Goal: Communication & Community: Answer question/provide support

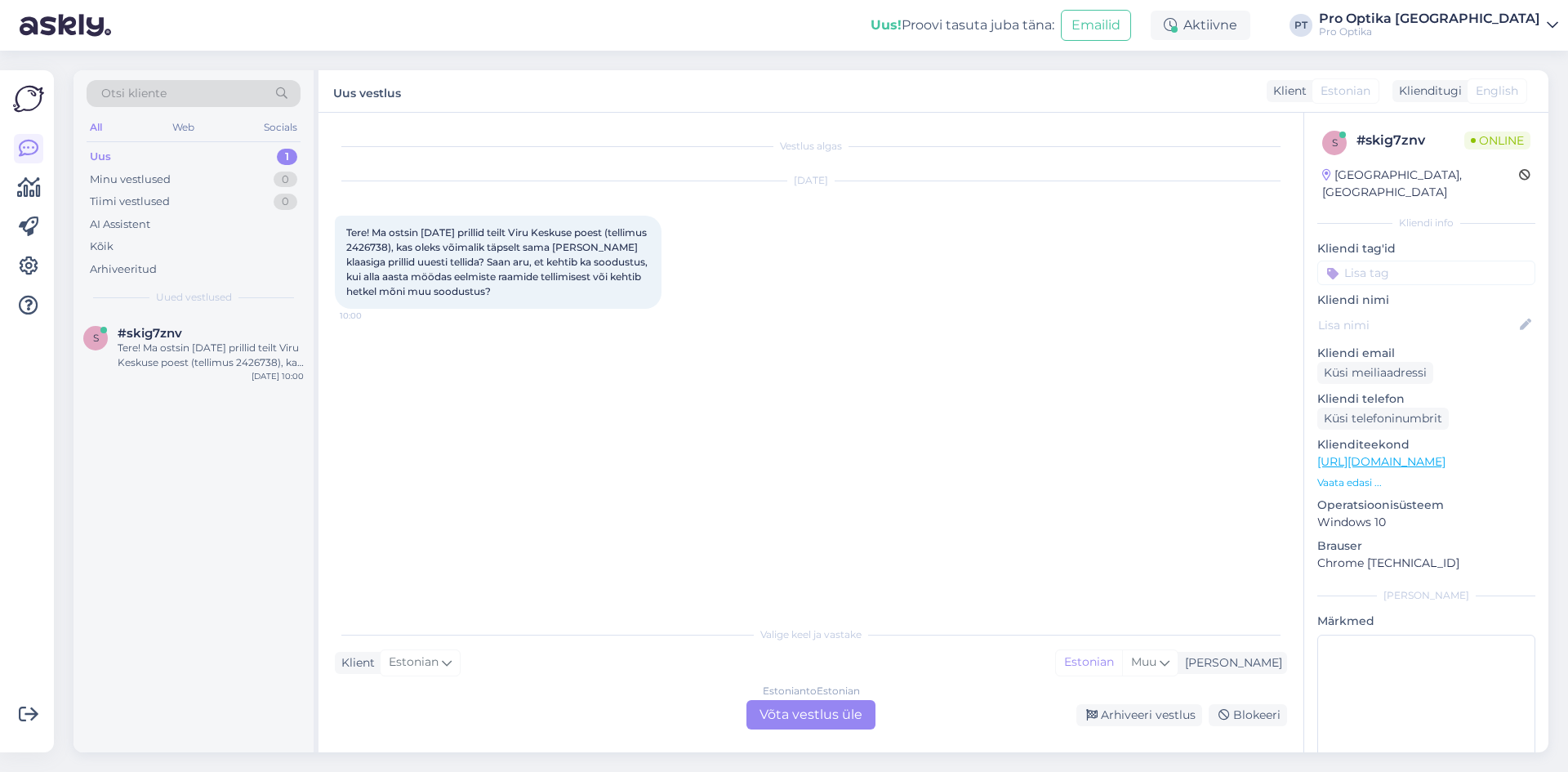
click at [809, 708] on div "Estonian to Estonian Võta vestlus üle" at bounding box center [810, 714] width 129 height 29
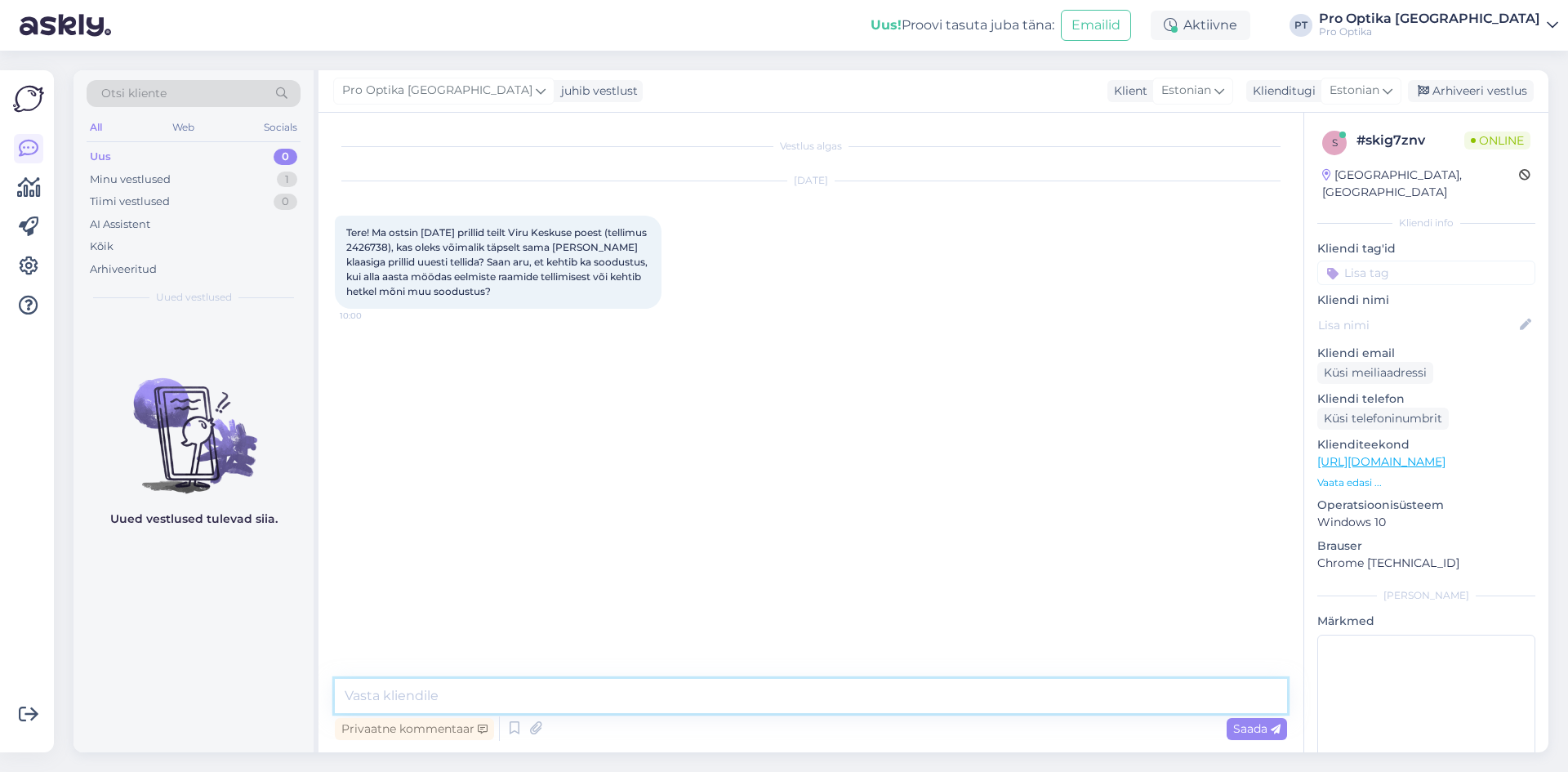
click at [515, 702] on textarea at bounding box center [810, 695] width 952 height 34
type textarea "Tere!"
type textarea "Üks hetk, kohe vaatan süsteemist."
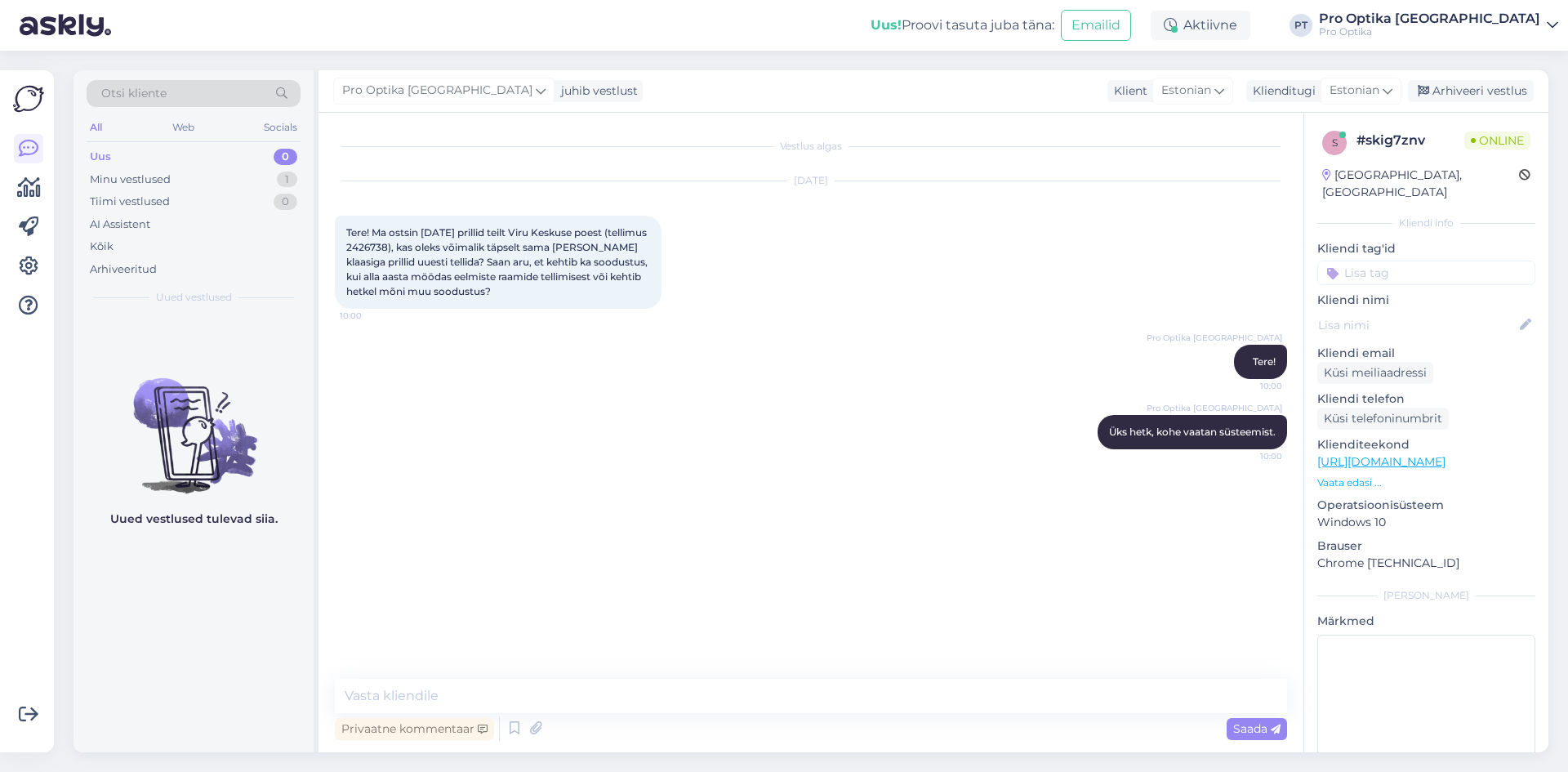
click at [130, 597] on div "Uued vestlused tulevad siia." at bounding box center [194, 533] width 240 height 437
drag, startPoint x: 434, startPoint y: 246, endPoint x: 392, endPoint y: 246, distance: 42.0
click at [392, 246] on span "Tere! Ma ostsin [DATE] prillid teilt Viru Keskuse poest (tellimus 2426738), kas…" at bounding box center [498, 261] width 304 height 71
copy span "2426738"
click at [699, 697] on textarea at bounding box center [810, 695] width 952 height 34
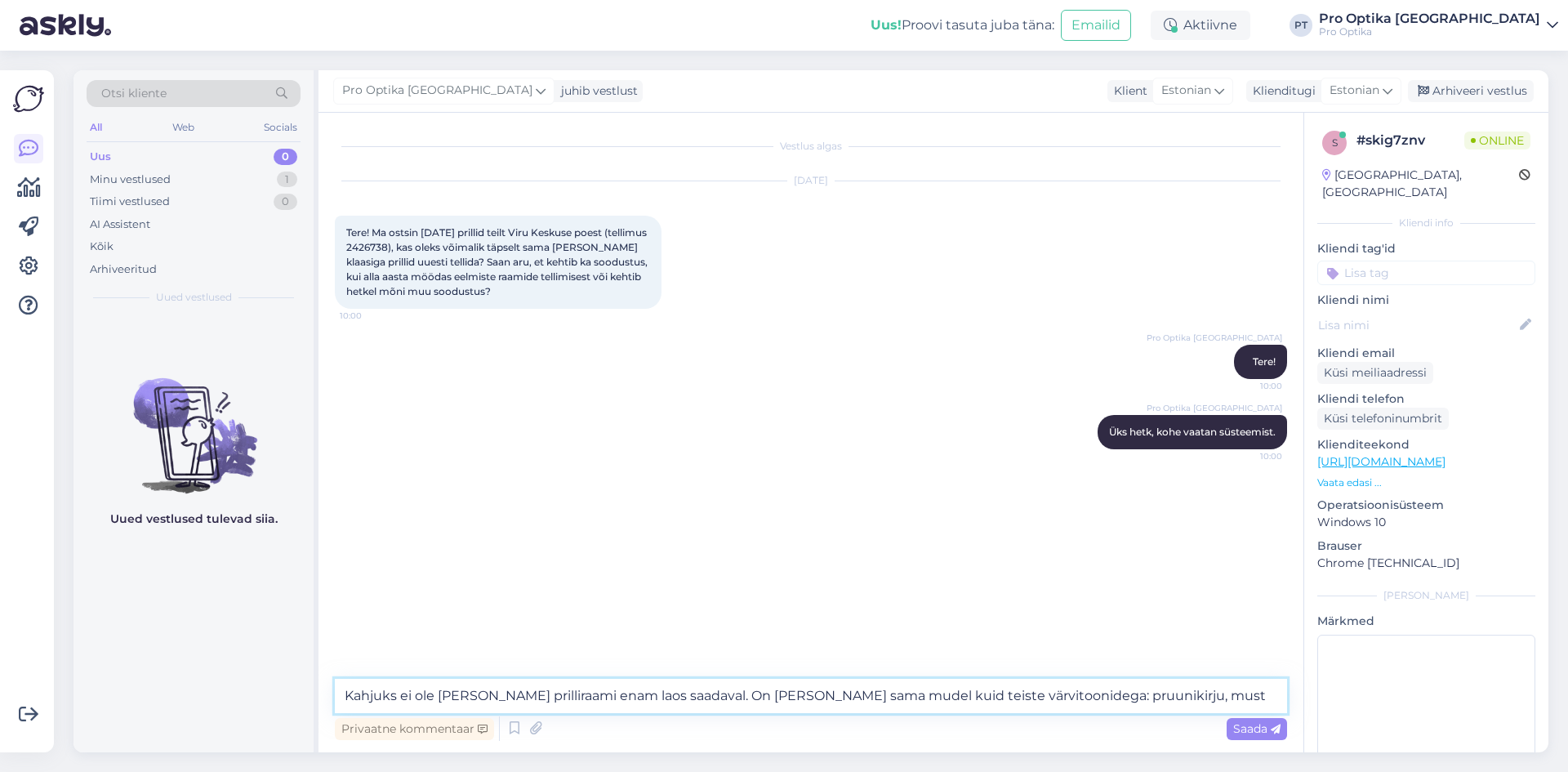
click at [1147, 697] on textarea "Kahjuks ei ole [PERSON_NAME] prilliraami enam laos saadaval. On [PERSON_NAME] s…" at bounding box center [810, 695] width 952 height 34
type textarea "Kahjuks ei ole [PERSON_NAME] prilliraami enam laos saadaval. On [PERSON_NAME] s…"
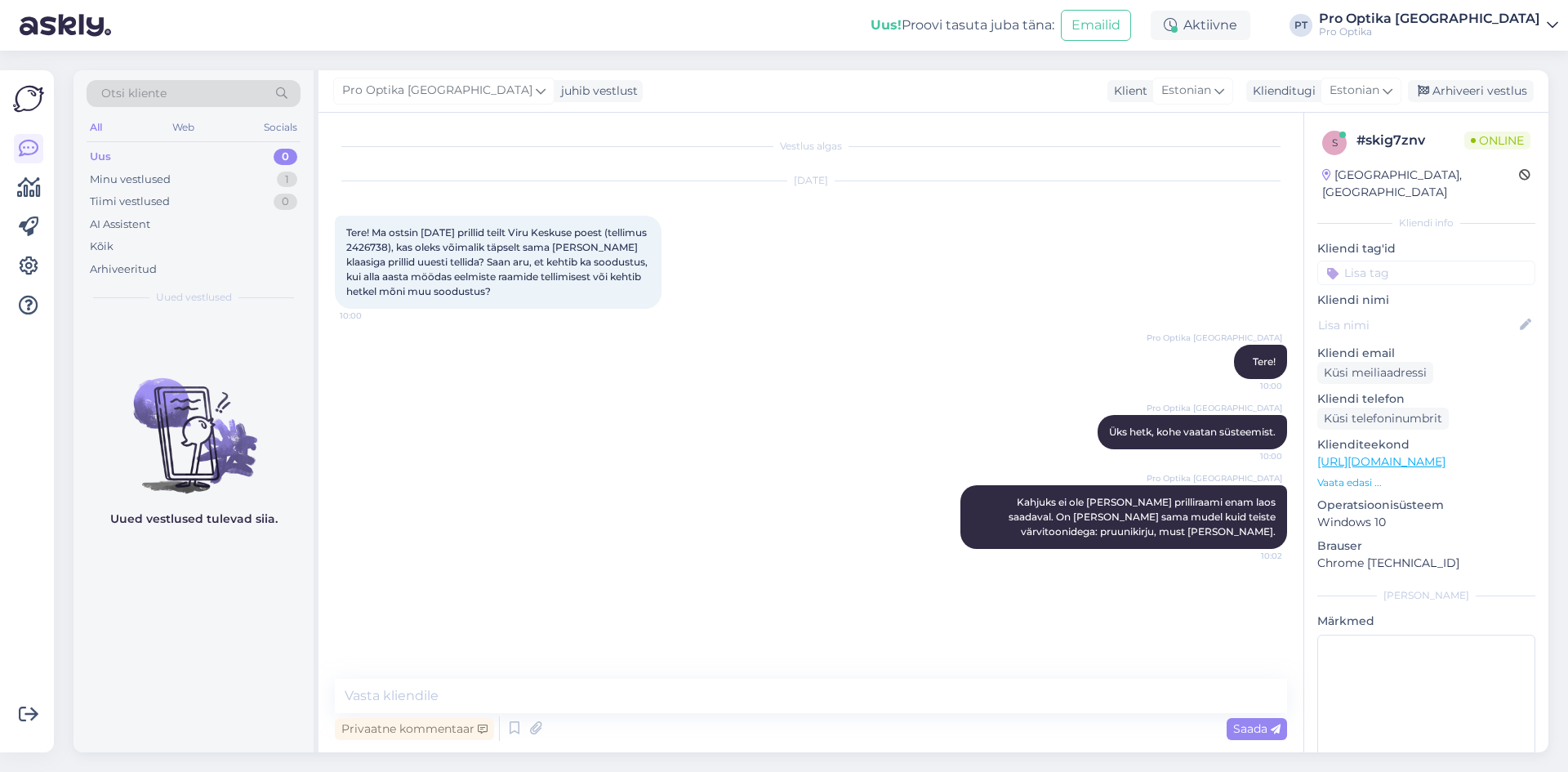
click at [202, 618] on div "Uued vestlused tulevad siia." at bounding box center [194, 533] width 240 height 437
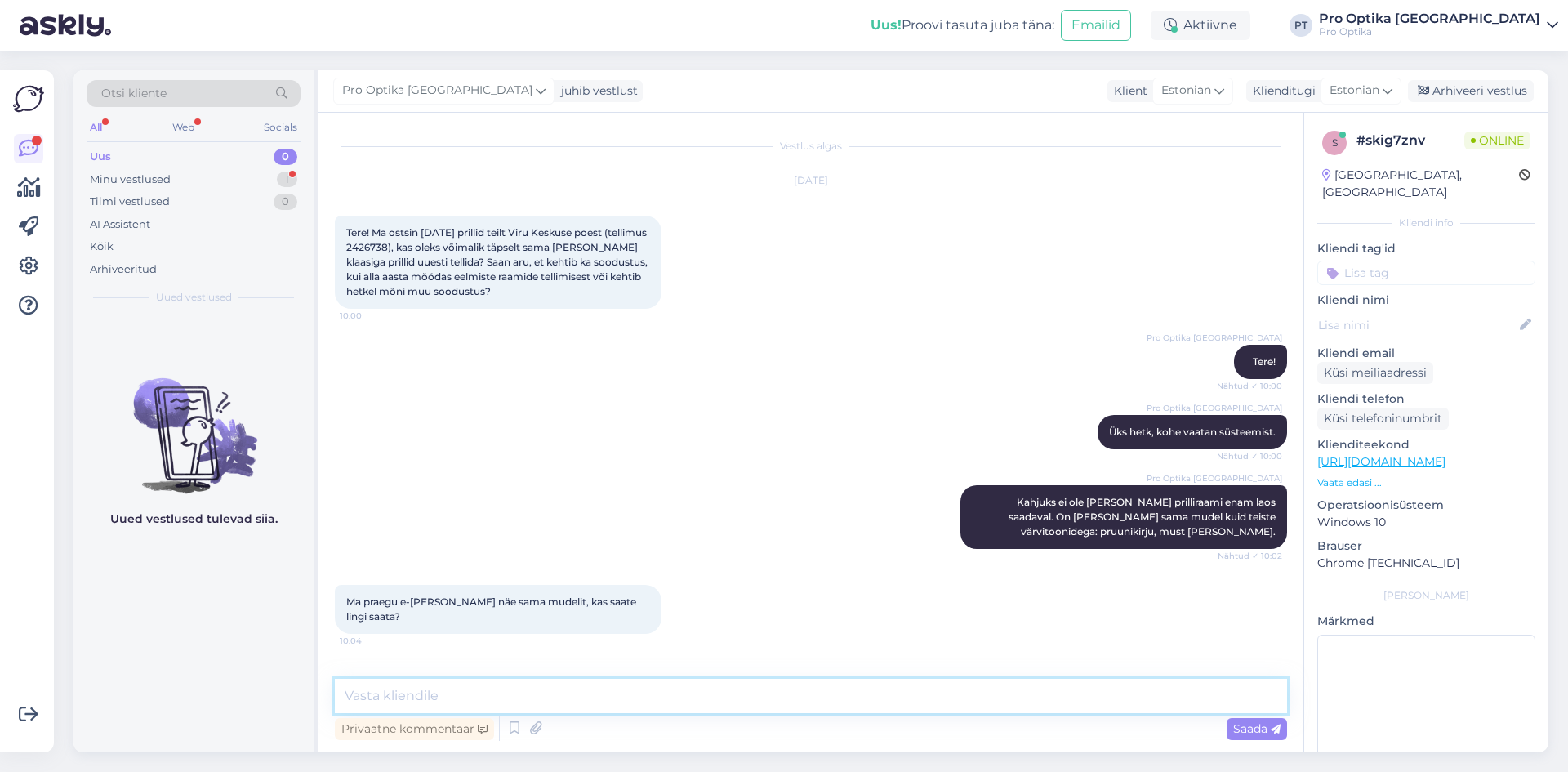
click at [696, 689] on textarea at bounding box center [810, 695] width 952 height 34
type textarea "Kahjuks ei ole see [PERSON_NAME] veebipoes."
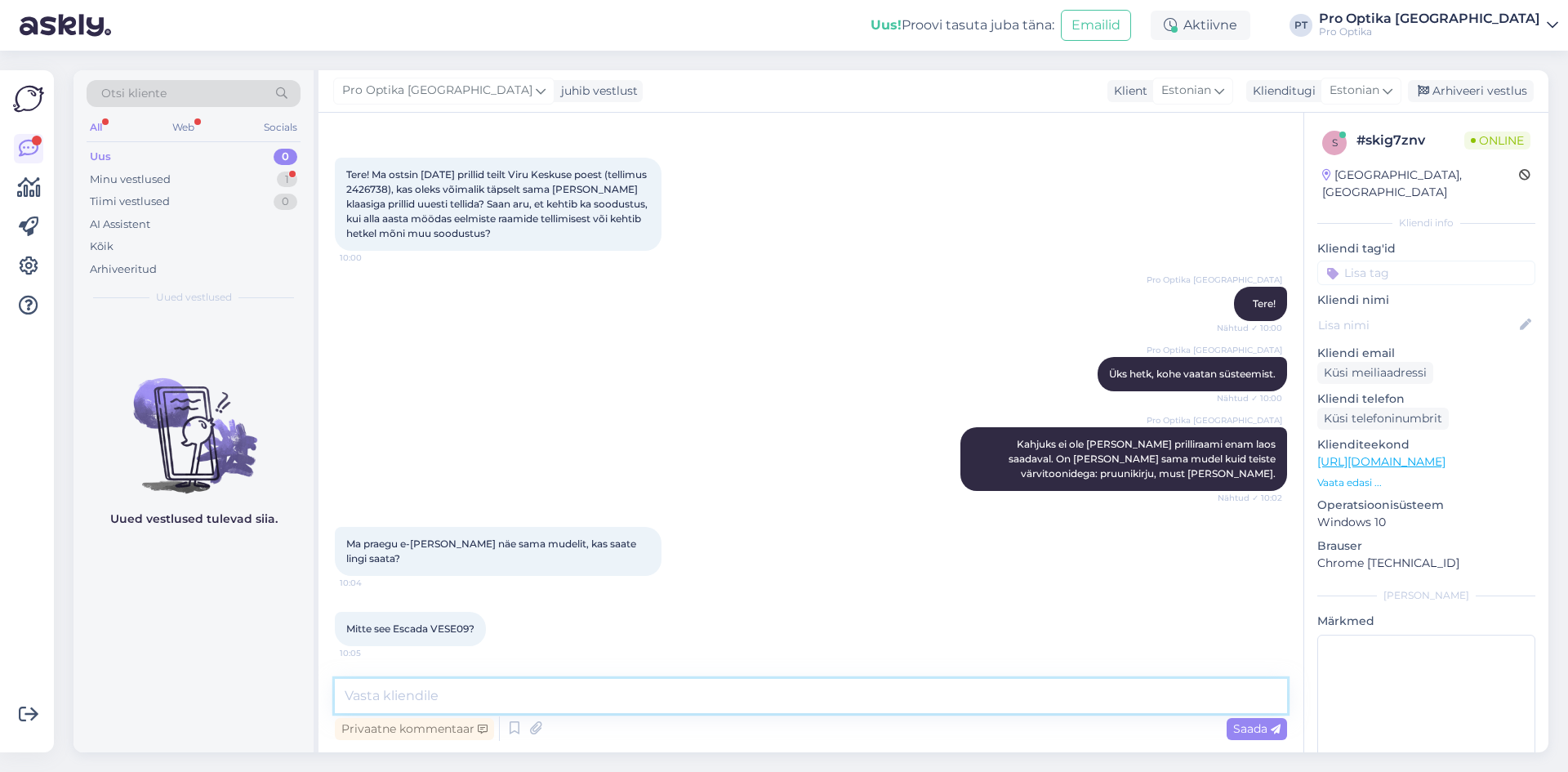
scroll to position [129, 0]
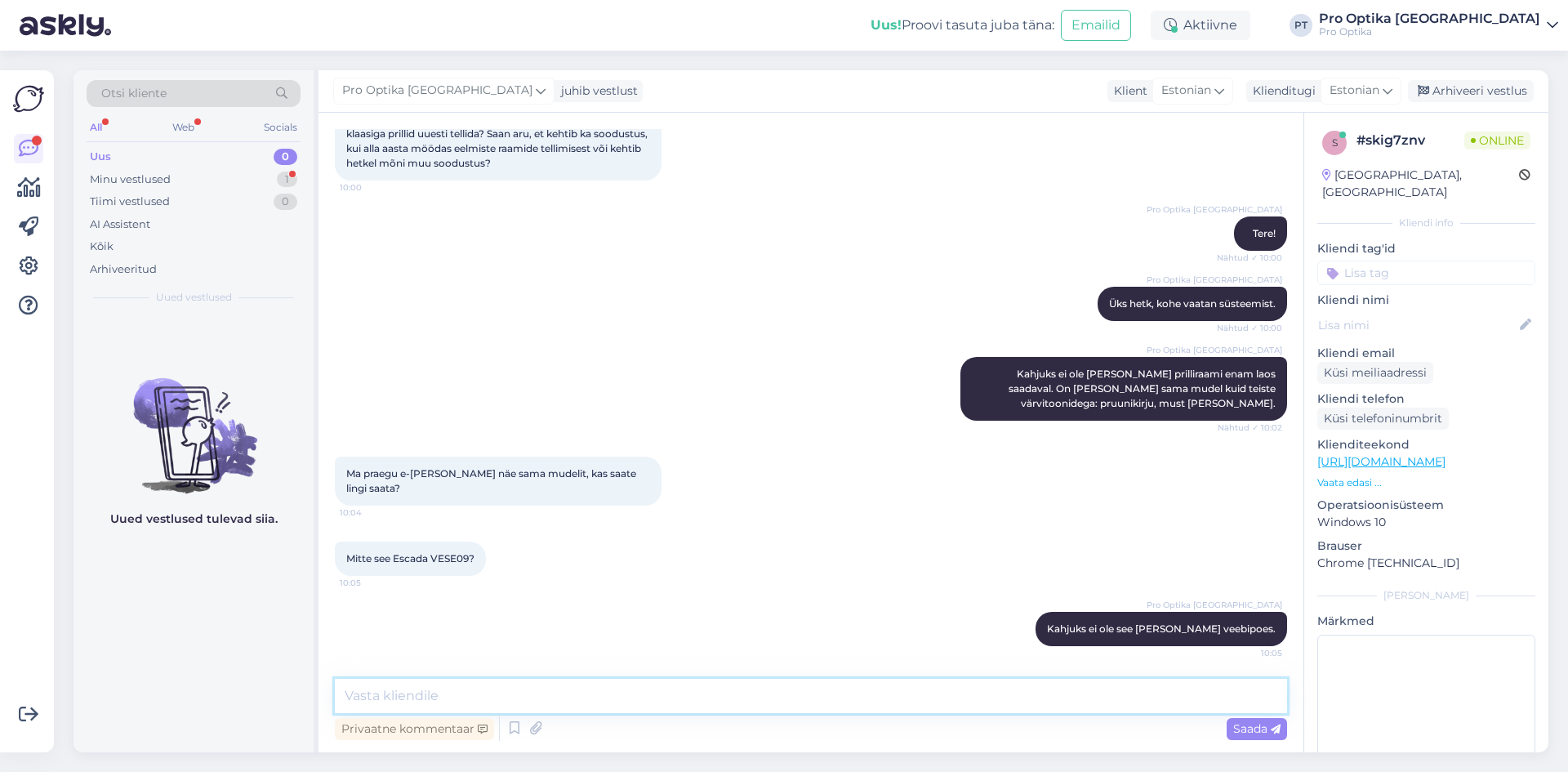
paste textarea "Escada VESD86 0752 5319"
drag, startPoint x: 395, startPoint y: 695, endPoint x: 267, endPoint y: 716, distance: 129.7
click at [267, 716] on div "Otsi kliente All Web Socials Uus 0 Minu vestlused 1 Tiimi vestlused 0 AI Assist…" at bounding box center [810, 411] width 1475 height 682
drag, startPoint x: 541, startPoint y: 691, endPoint x: 451, endPoint y: 706, distance: 91.2
click at [451, 706] on textarea "Escada VESD86 0752 5319" at bounding box center [810, 695] width 952 height 34
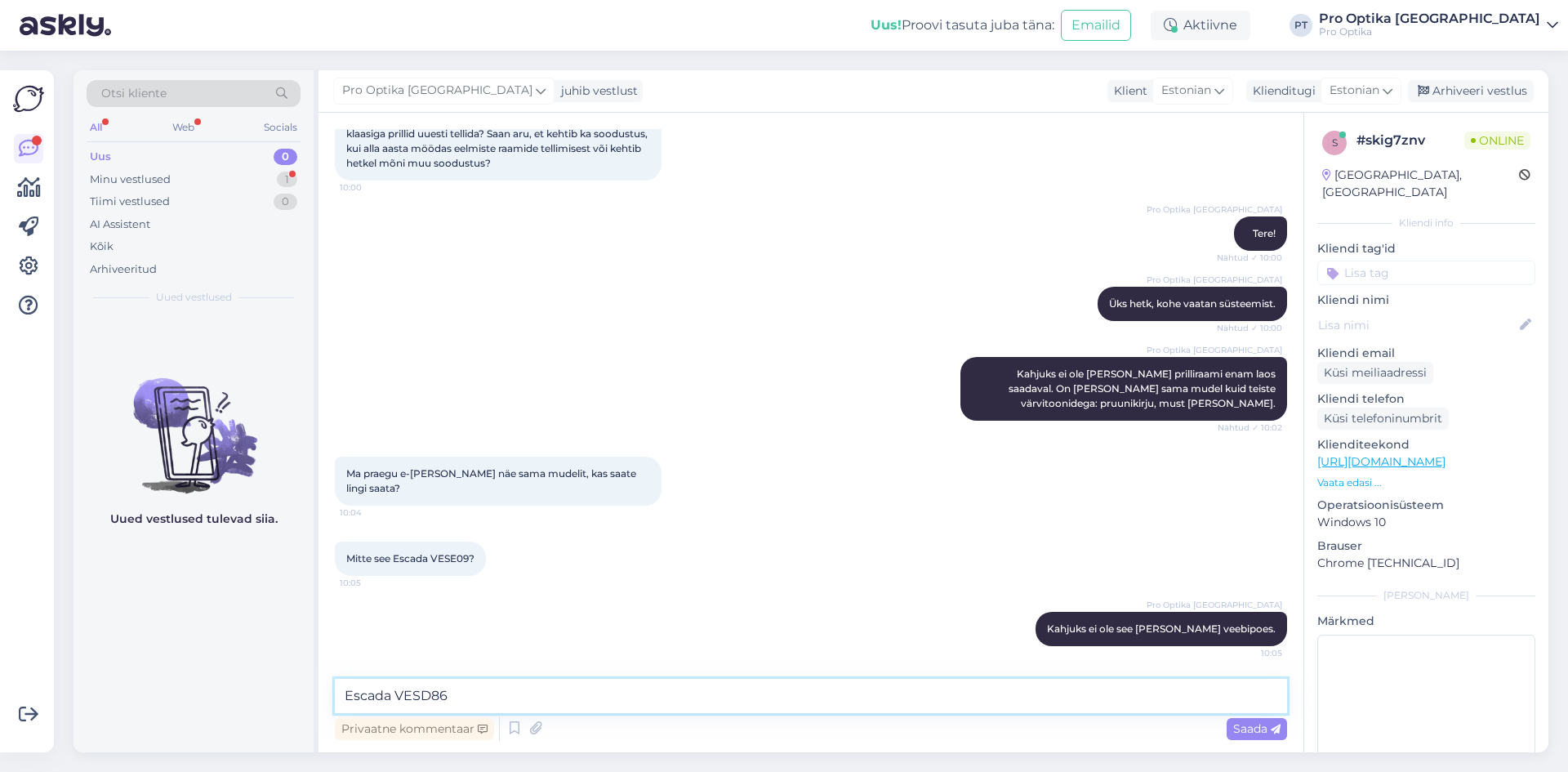
click at [346, 690] on textarea "Escada VESD86" at bounding box center [810, 695] width 952 height 34
click at [733, 700] on textarea "Teie soetatud mudeli nimi on Escada VESD86" at bounding box center [810, 695] width 952 height 34
type textarea "Teie soetatud mudeli nimi on Escada VESD86."
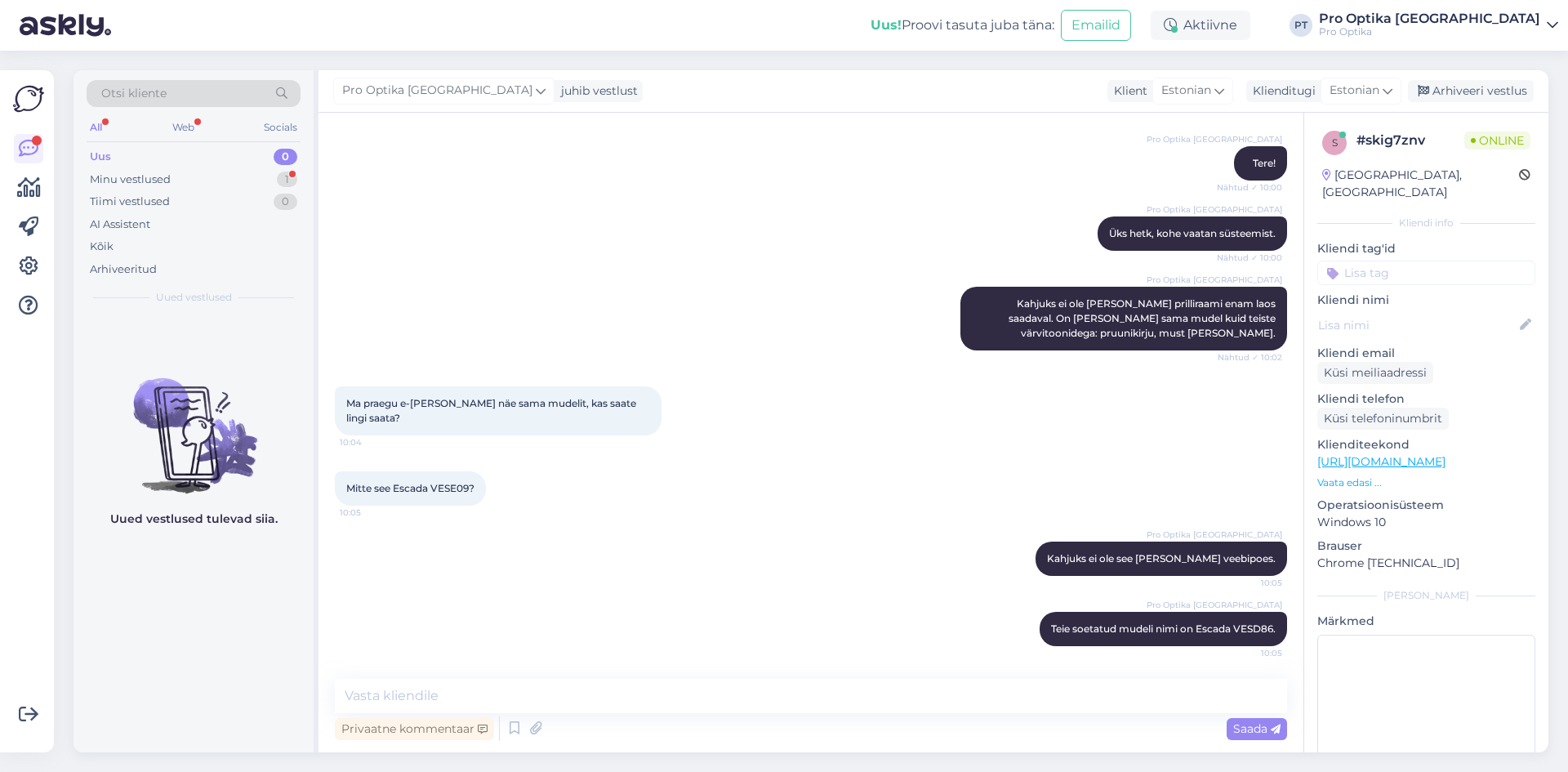
click at [253, 595] on div "Uued vestlused tulevad siia." at bounding box center [194, 533] width 240 height 437
click at [172, 114] on div "Otsi kliente" at bounding box center [194, 98] width 214 height 37
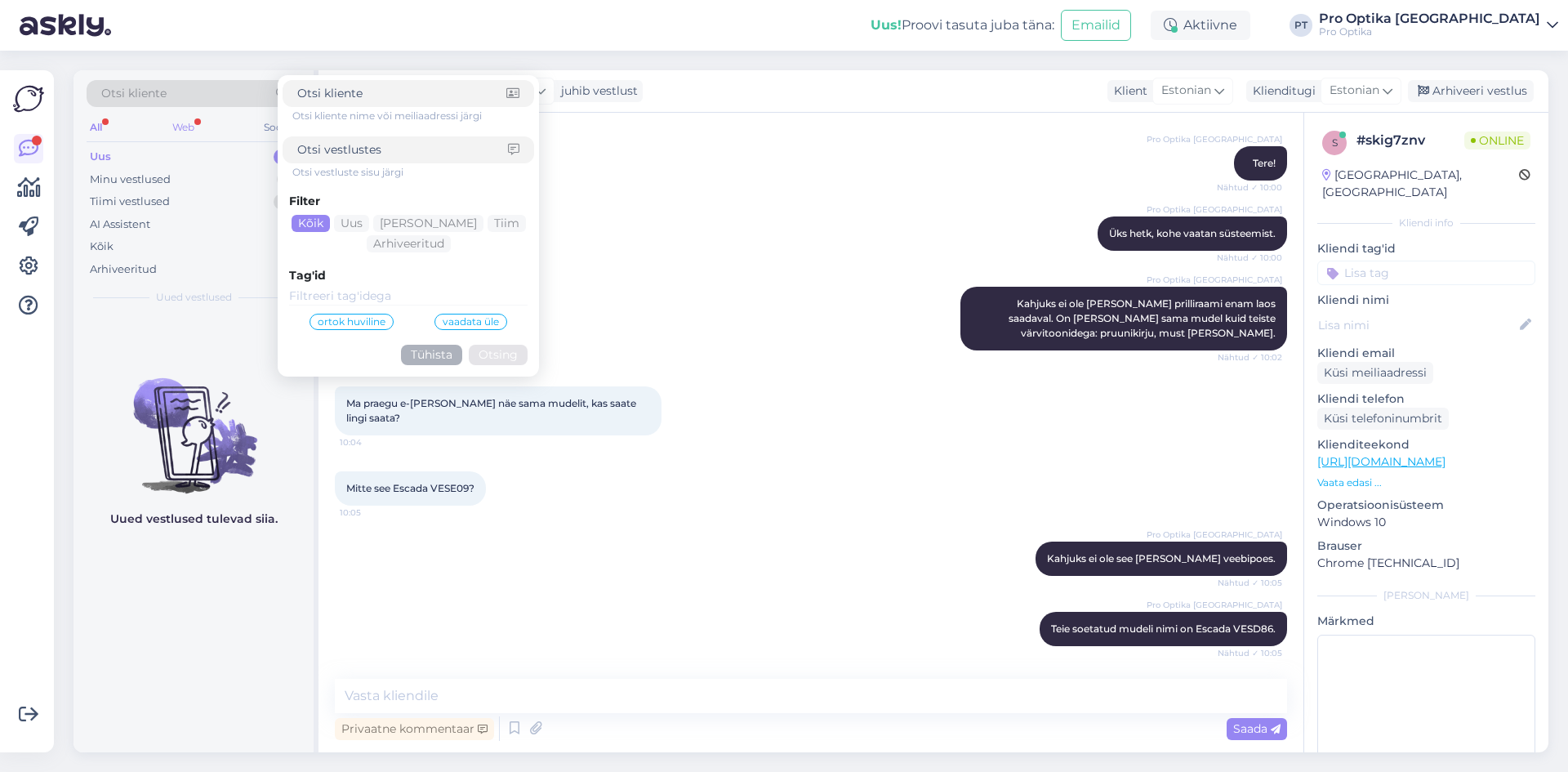
click at [170, 124] on div "Web" at bounding box center [184, 127] width 28 height 21
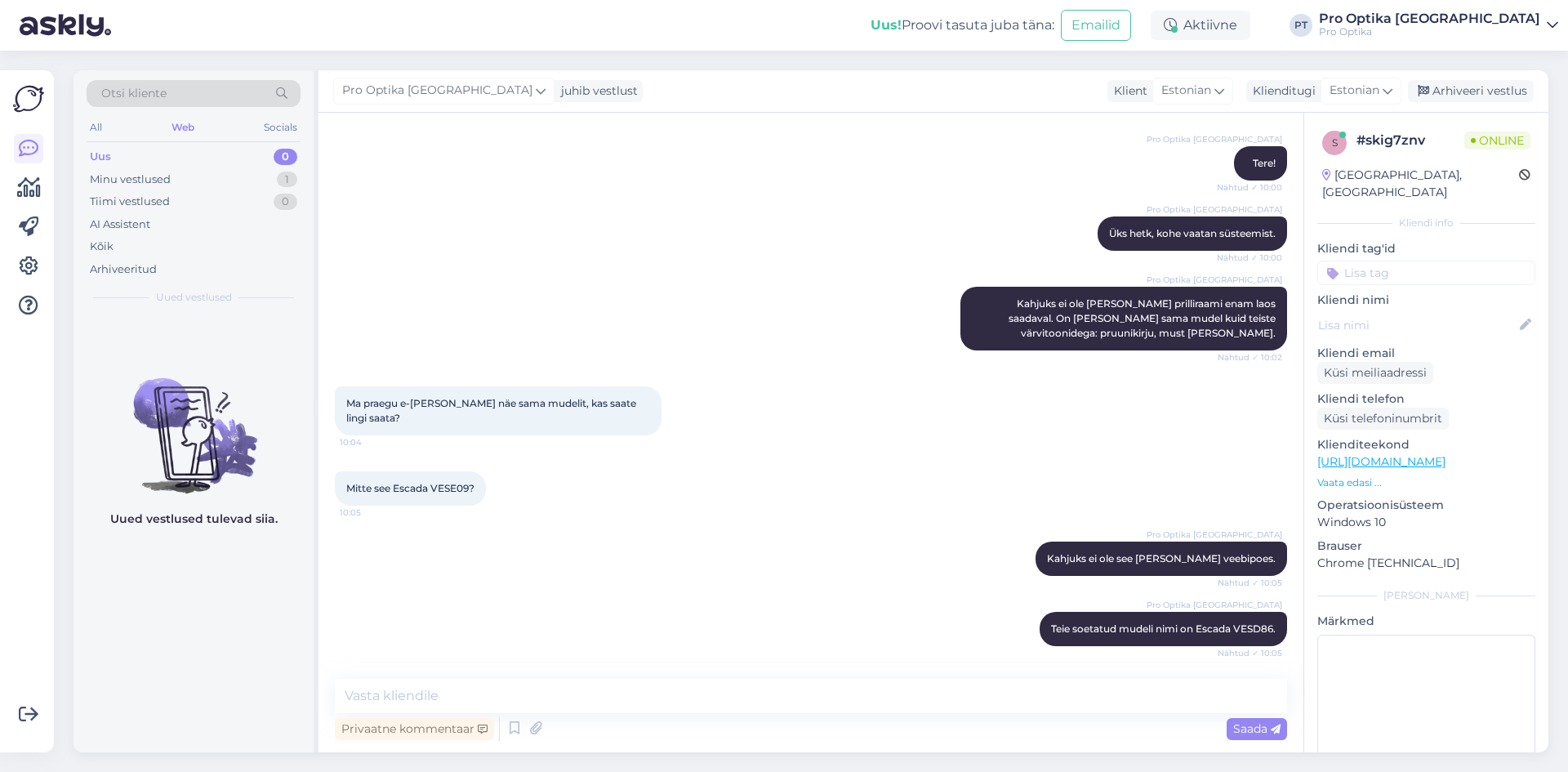
click at [171, 639] on div "Uued vestlused tulevad siia." at bounding box center [194, 533] width 240 height 437
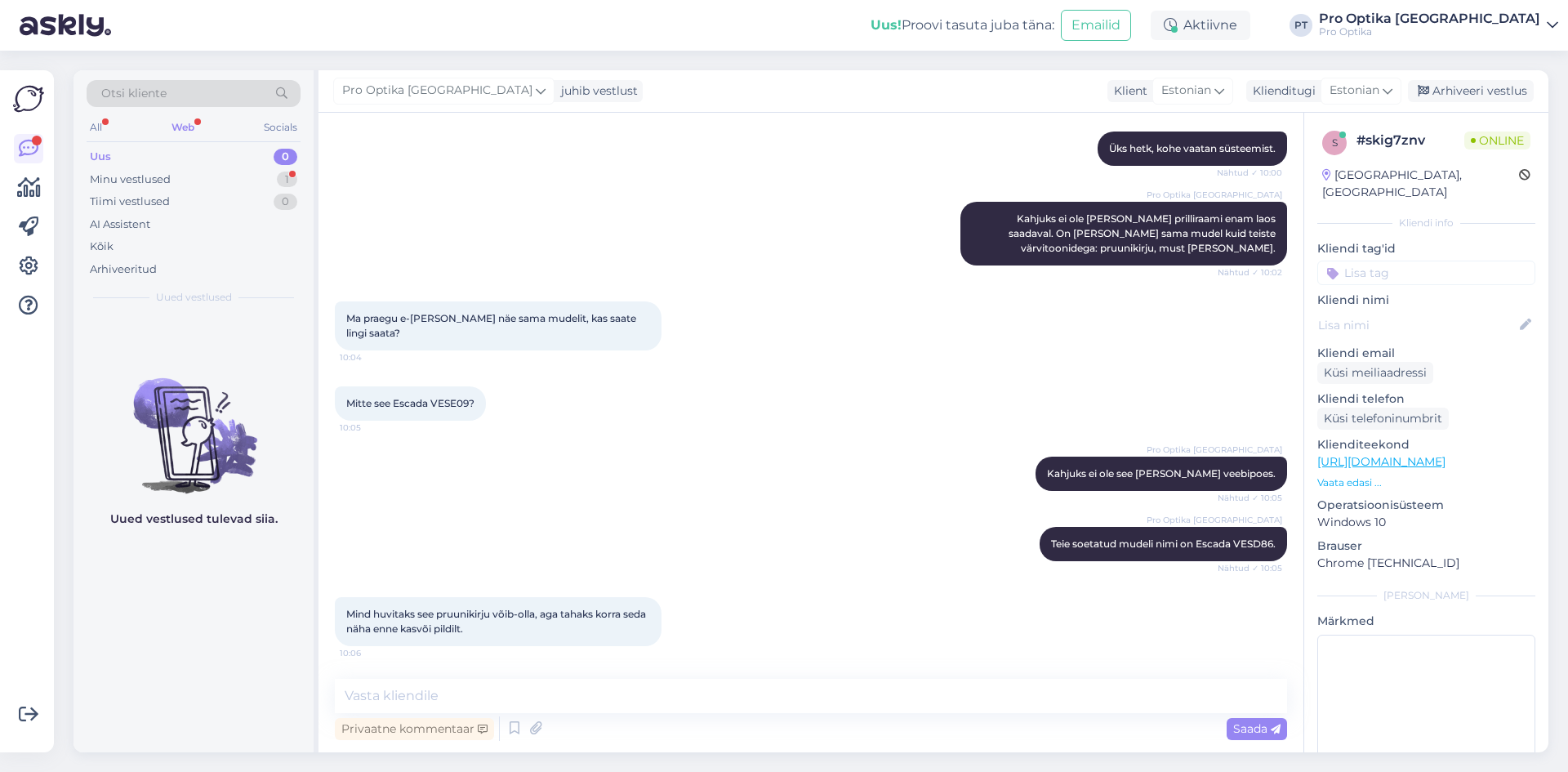
scroll to position [354, 0]
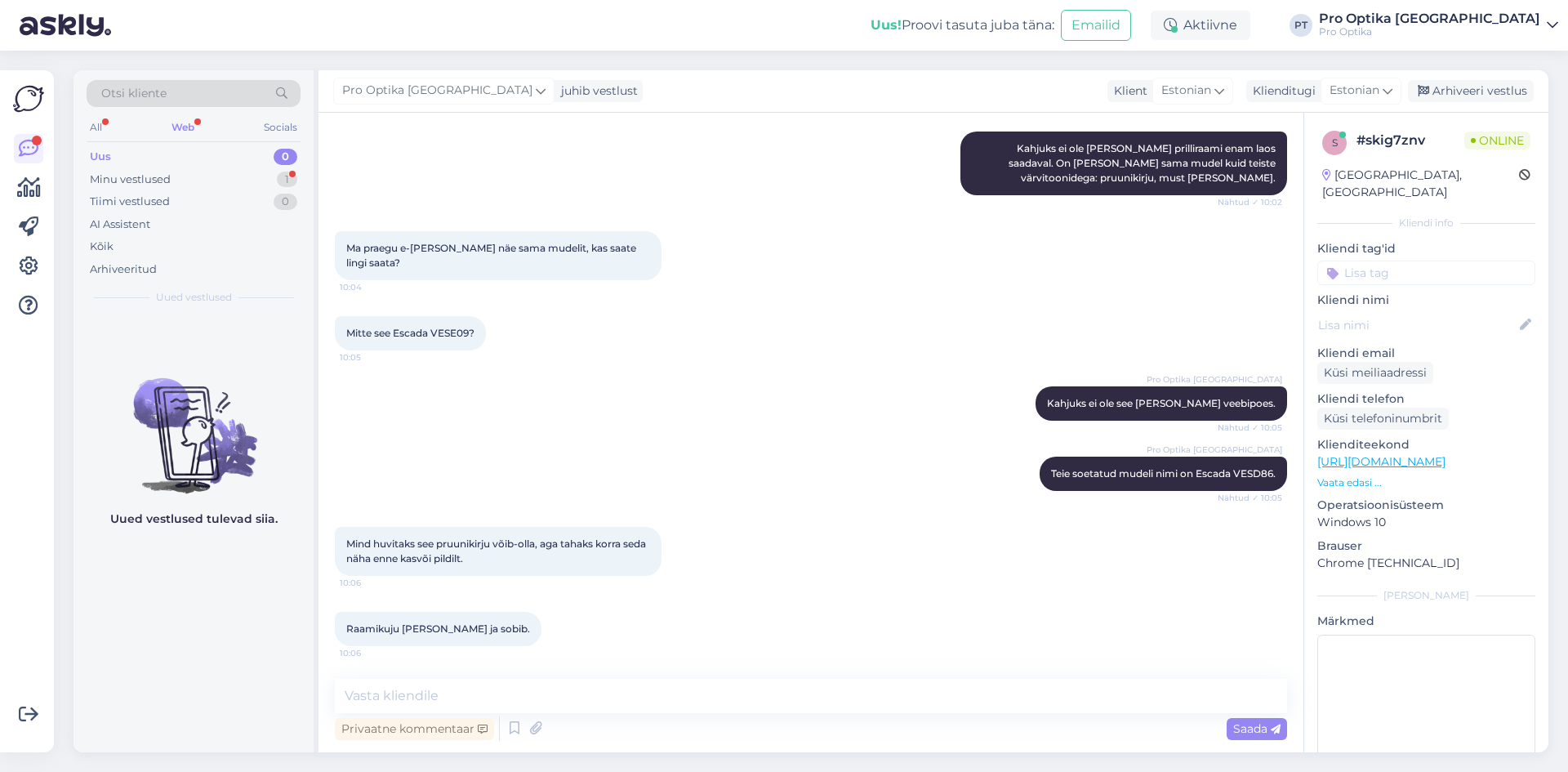
click at [532, 675] on div "Vestlus algas [DATE] Tere! Ma ostsin [DATE] prillid teilt Viru Keskuse poest (t…" at bounding box center [811, 432] width 985 height 639
click at [454, 670] on div "Vestlus algas [DATE] Tere! Ma ostsin [DATE] prillid teilt Viru Keskuse poest (t…" at bounding box center [811, 432] width 985 height 639
click at [455, 694] on textarea at bounding box center [810, 695] width 952 height 34
paste textarea "[URL][DOMAIN_NAME]"
type textarea "Leidsin siit mudeli fotod: [URL][DOMAIN_NAME]"
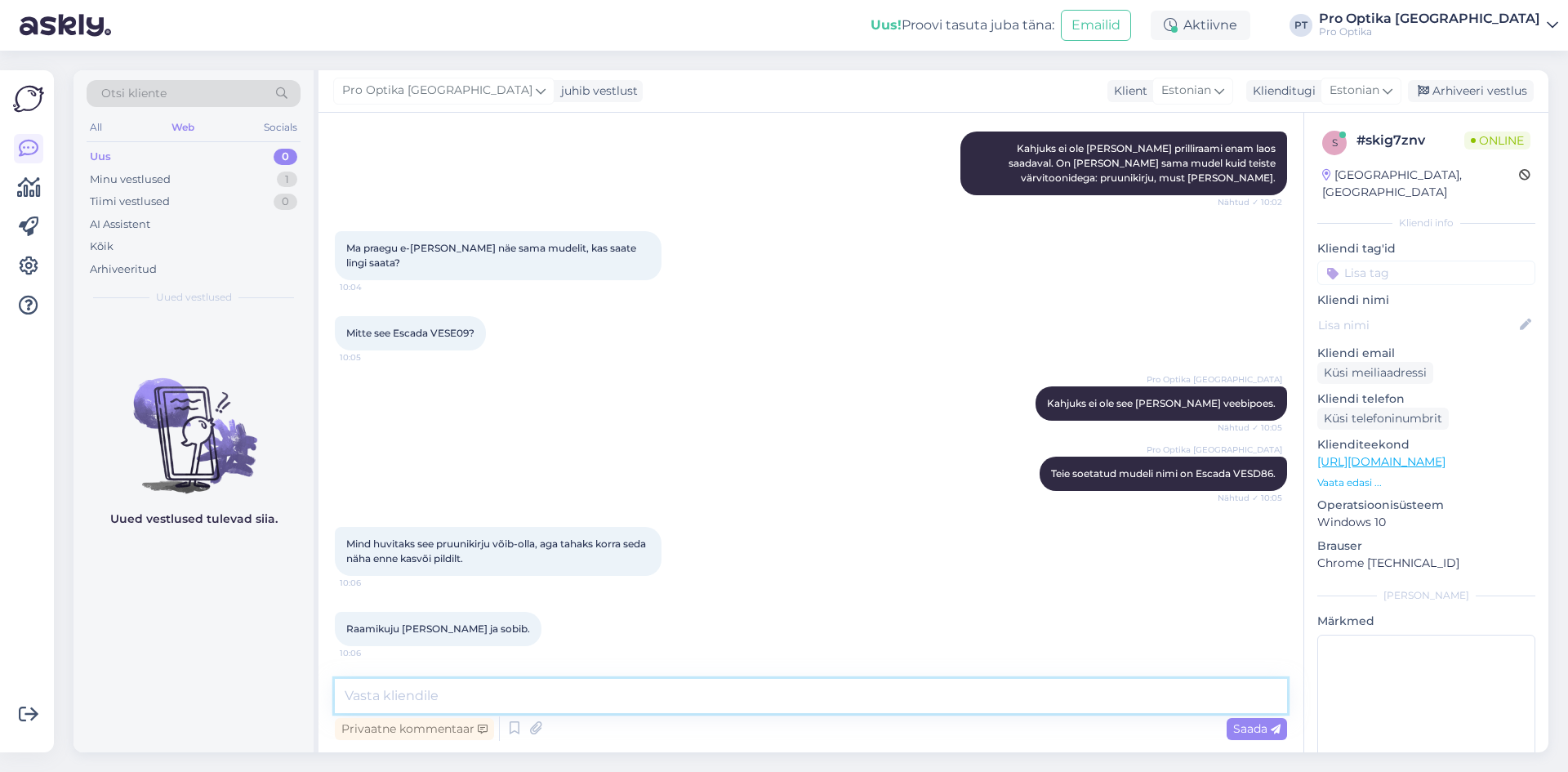
scroll to position [438, 0]
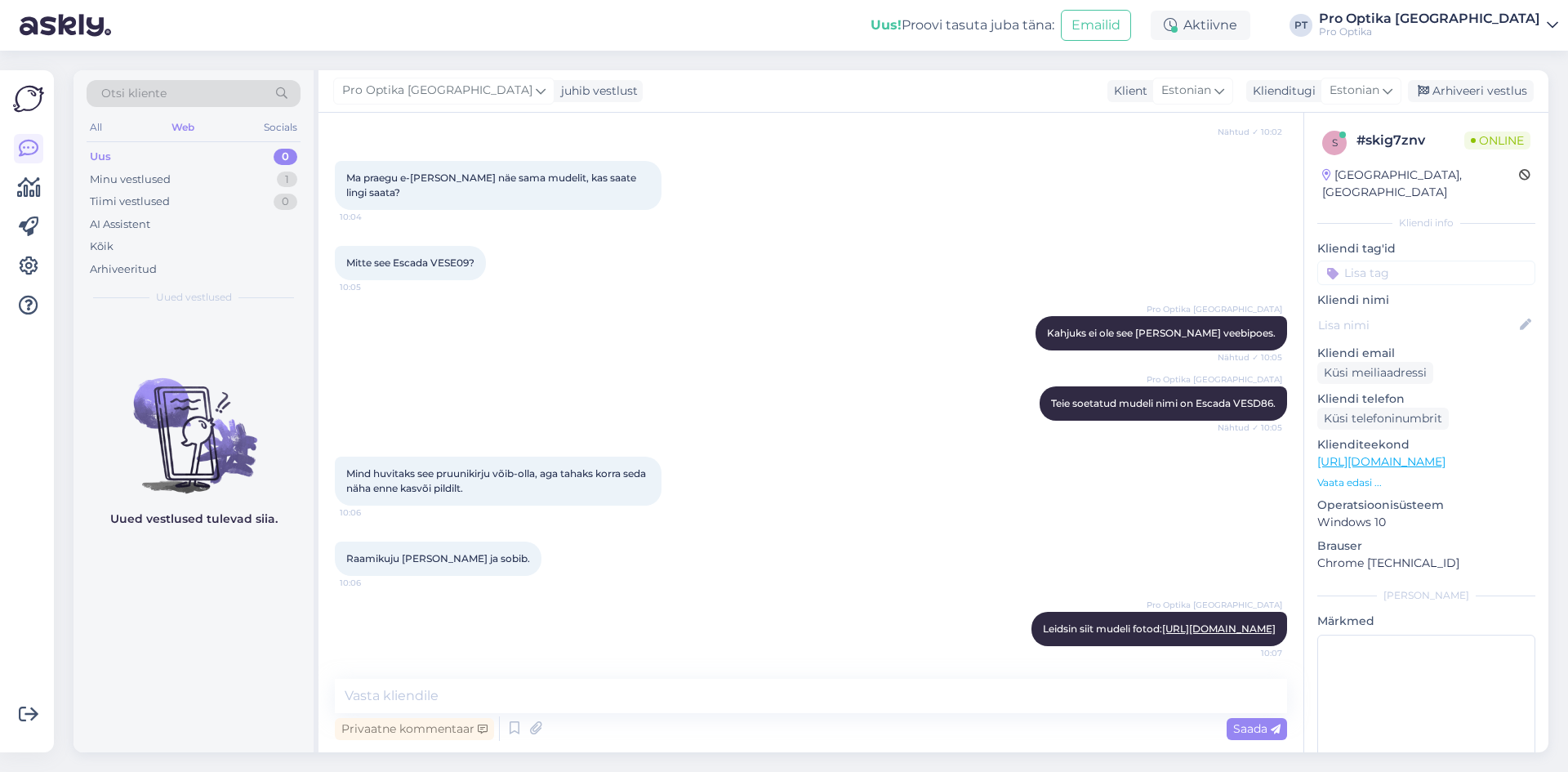
click at [147, 662] on div "Uued vestlused tulevad siia." at bounding box center [194, 533] width 240 height 437
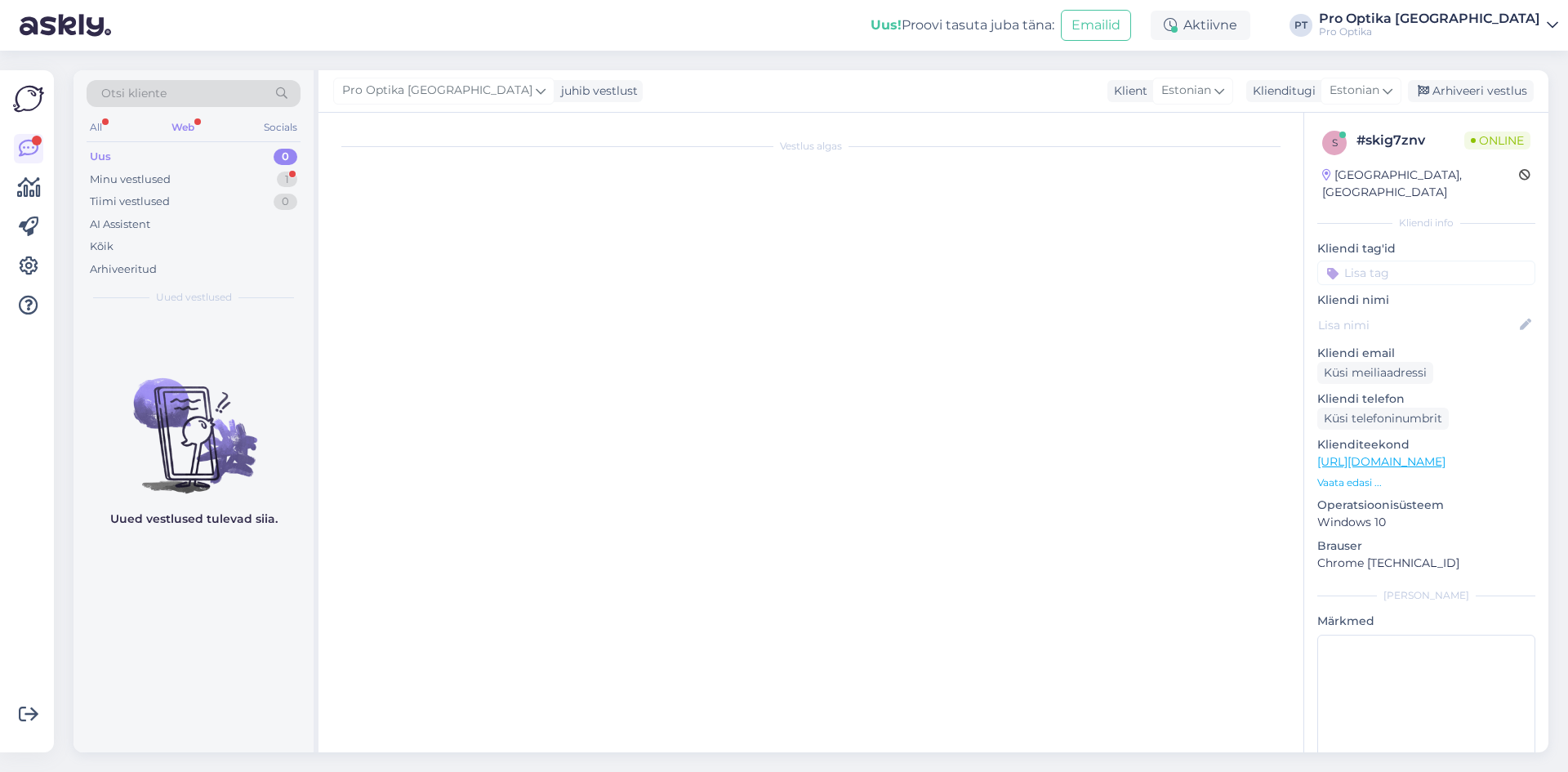
scroll to position [0, 0]
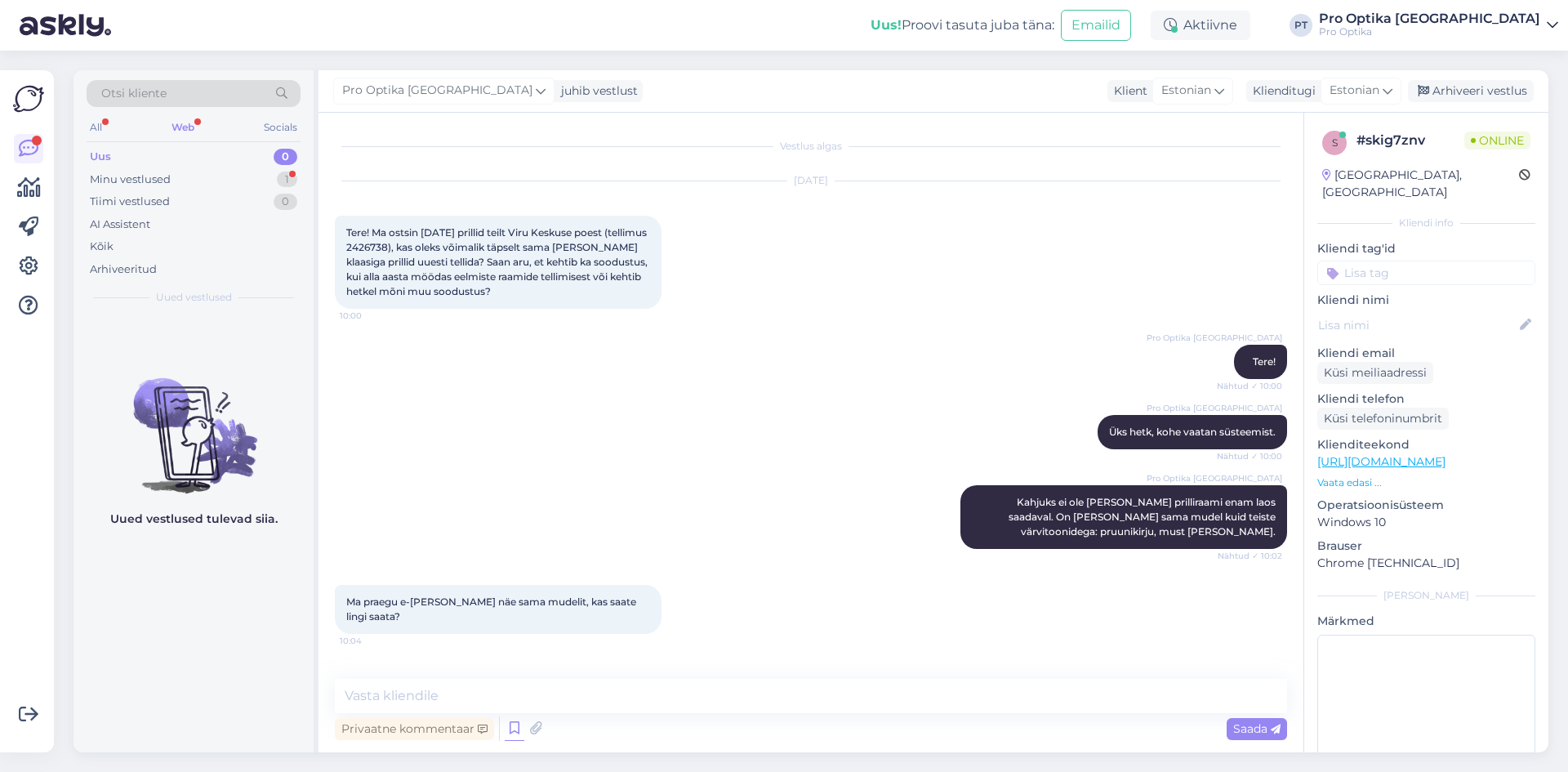
click at [505, 724] on icon at bounding box center [514, 728] width 19 height 24
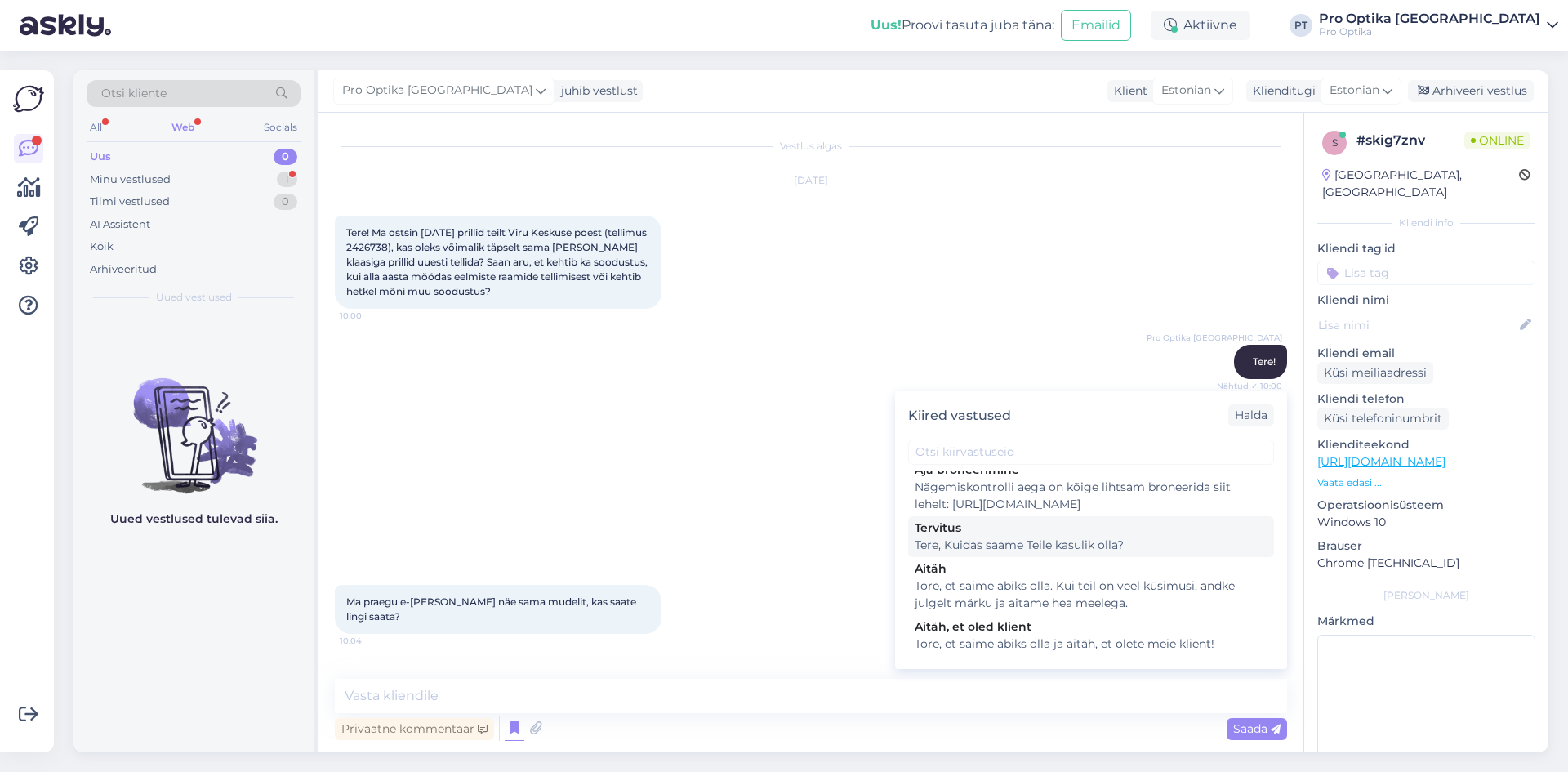
scroll to position [490, 0]
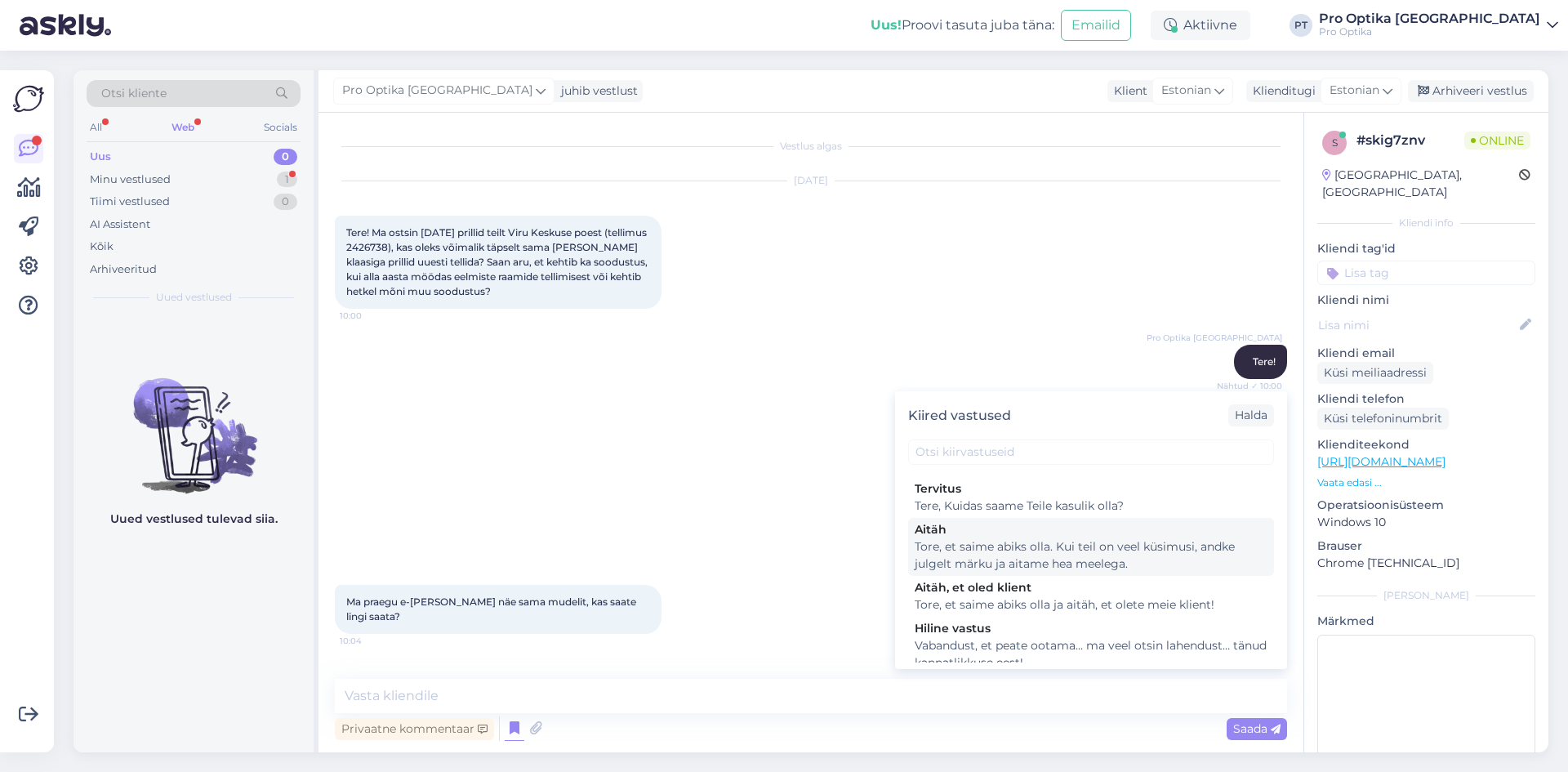
click at [1012, 573] on div "Tore, et saime abiks olla. Kui teil on veel küsimusi, andke julgelt märku ja ai…" at bounding box center [1091, 555] width 353 height 34
type textarea "Tore, et saime abiks olla. Kui teil on veel küsimusi, andke julgelt märku ja ai…"
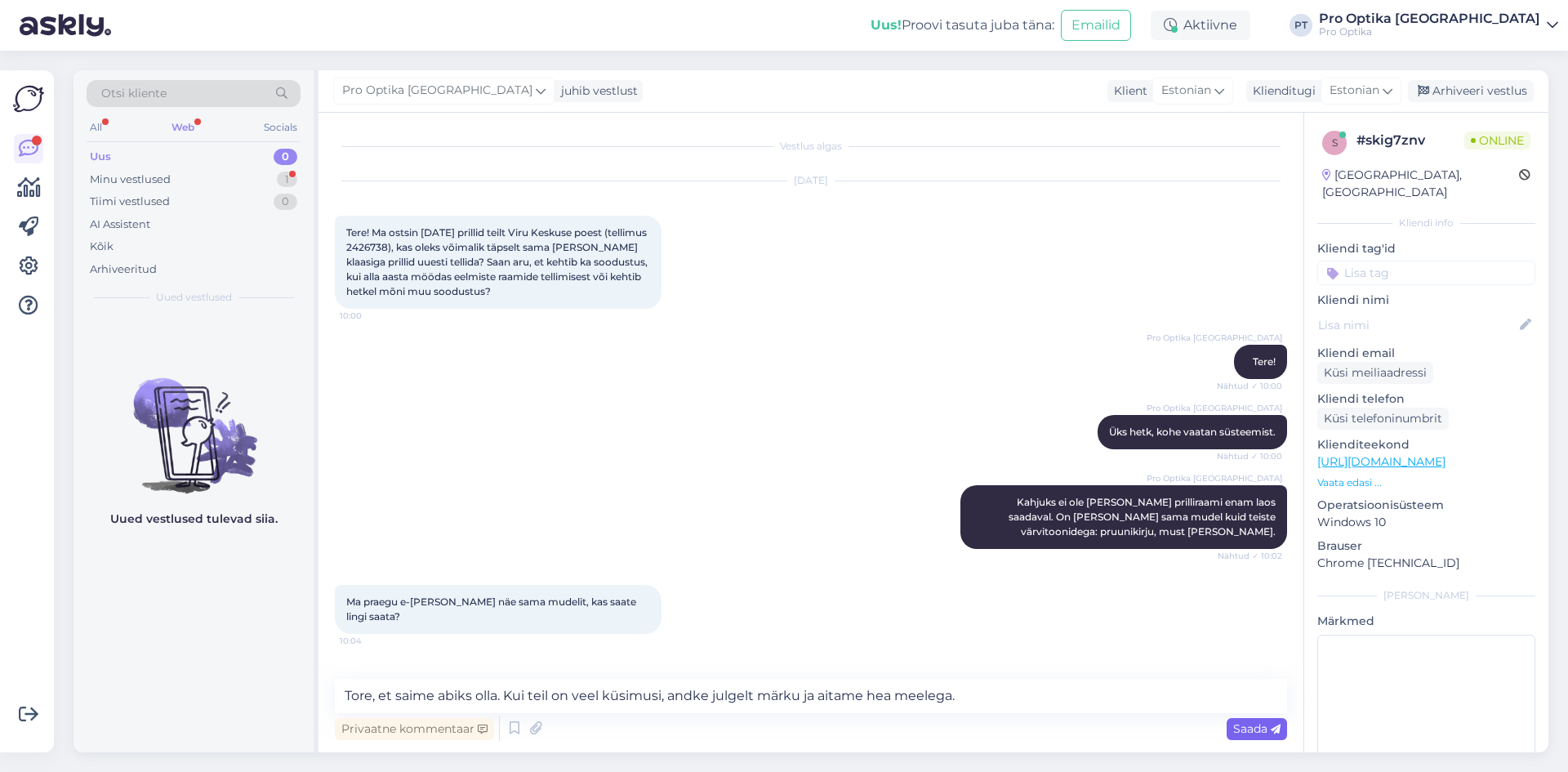
click at [1278, 729] on icon at bounding box center [1276, 729] width 10 height 10
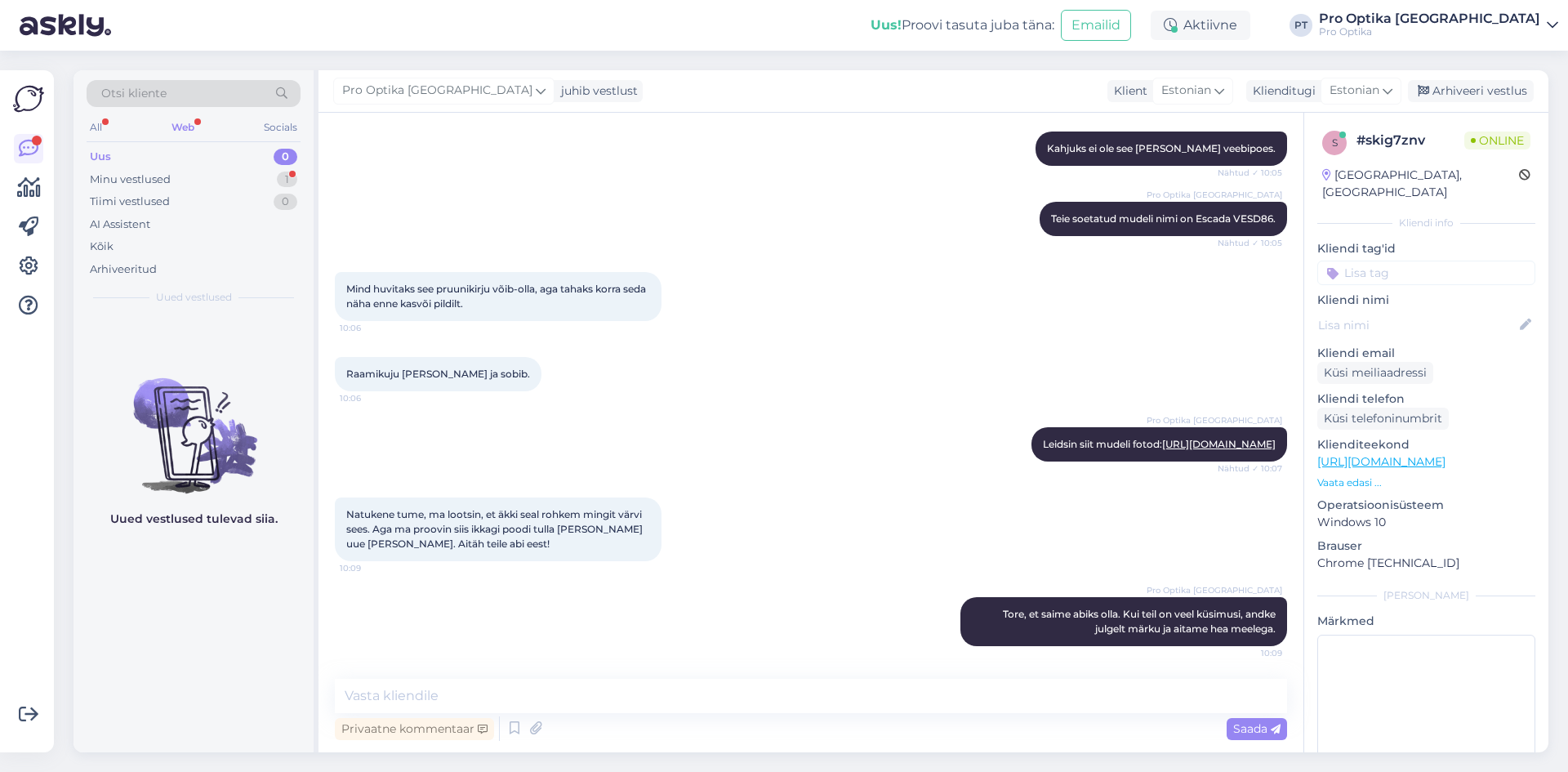
click at [255, 646] on div "Uued vestlused tulevad siia." at bounding box center [194, 533] width 240 height 437
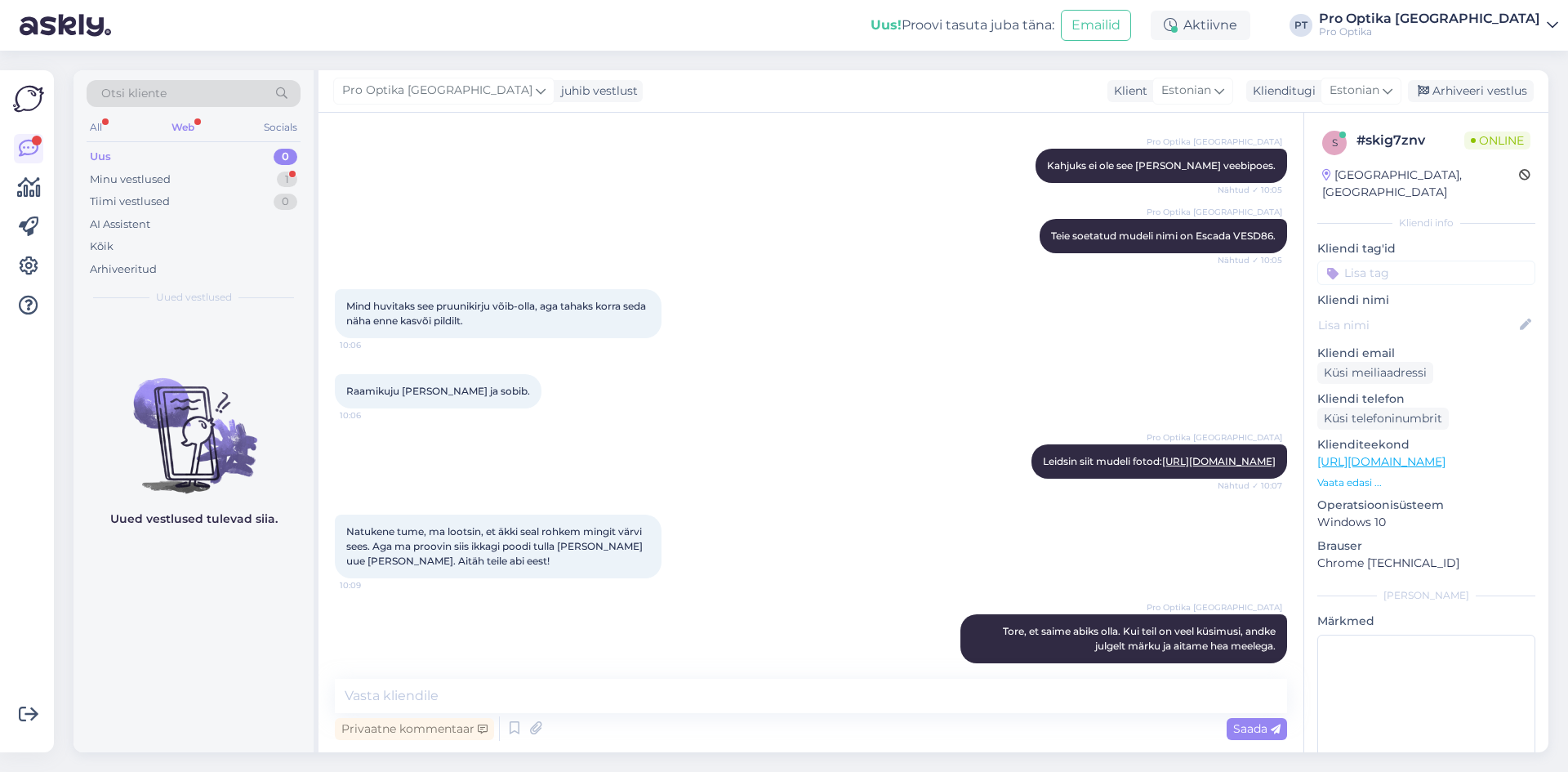
scroll to position [542, 0]
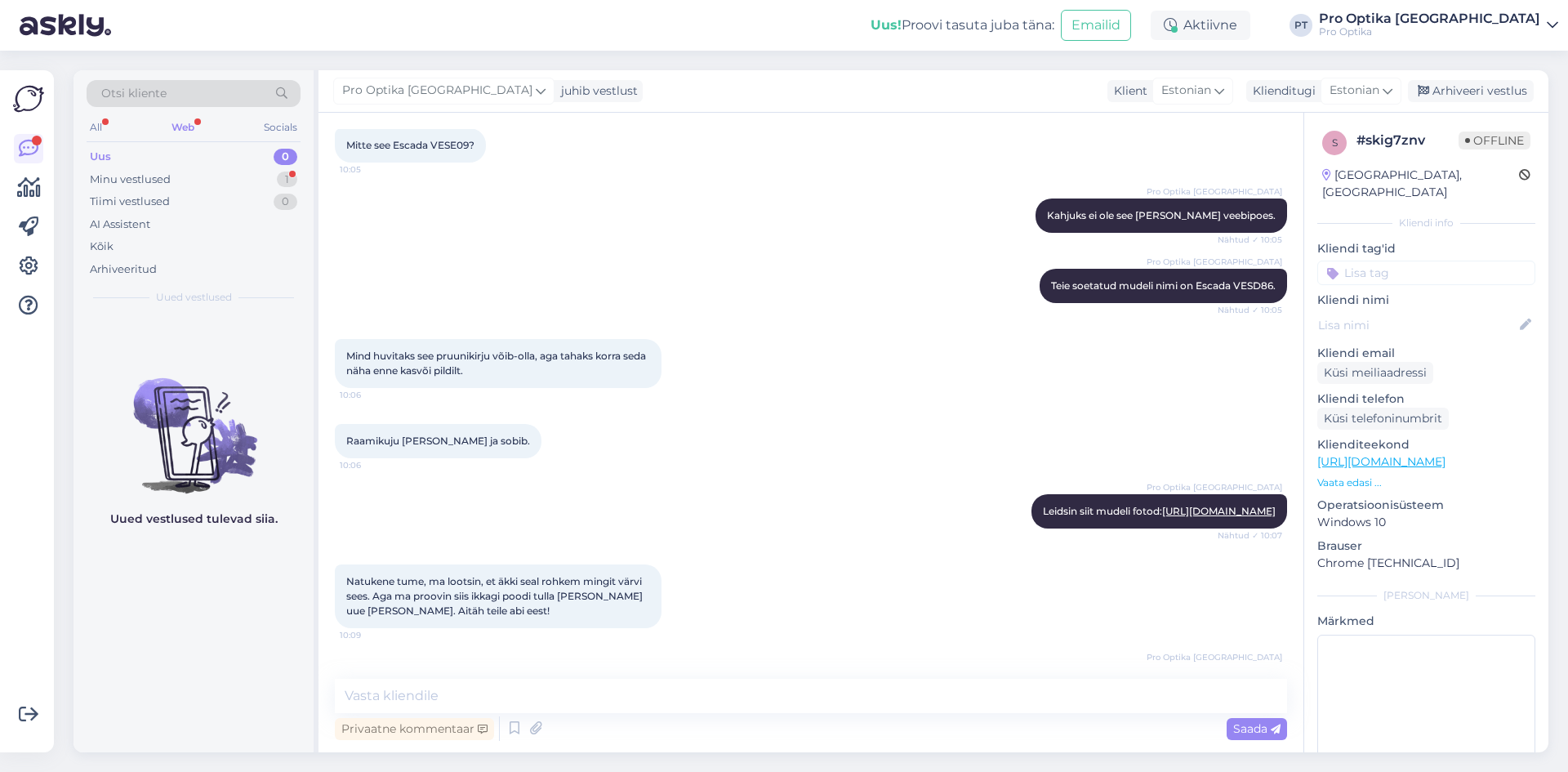
click at [175, 126] on div "Web" at bounding box center [183, 127] width 29 height 21
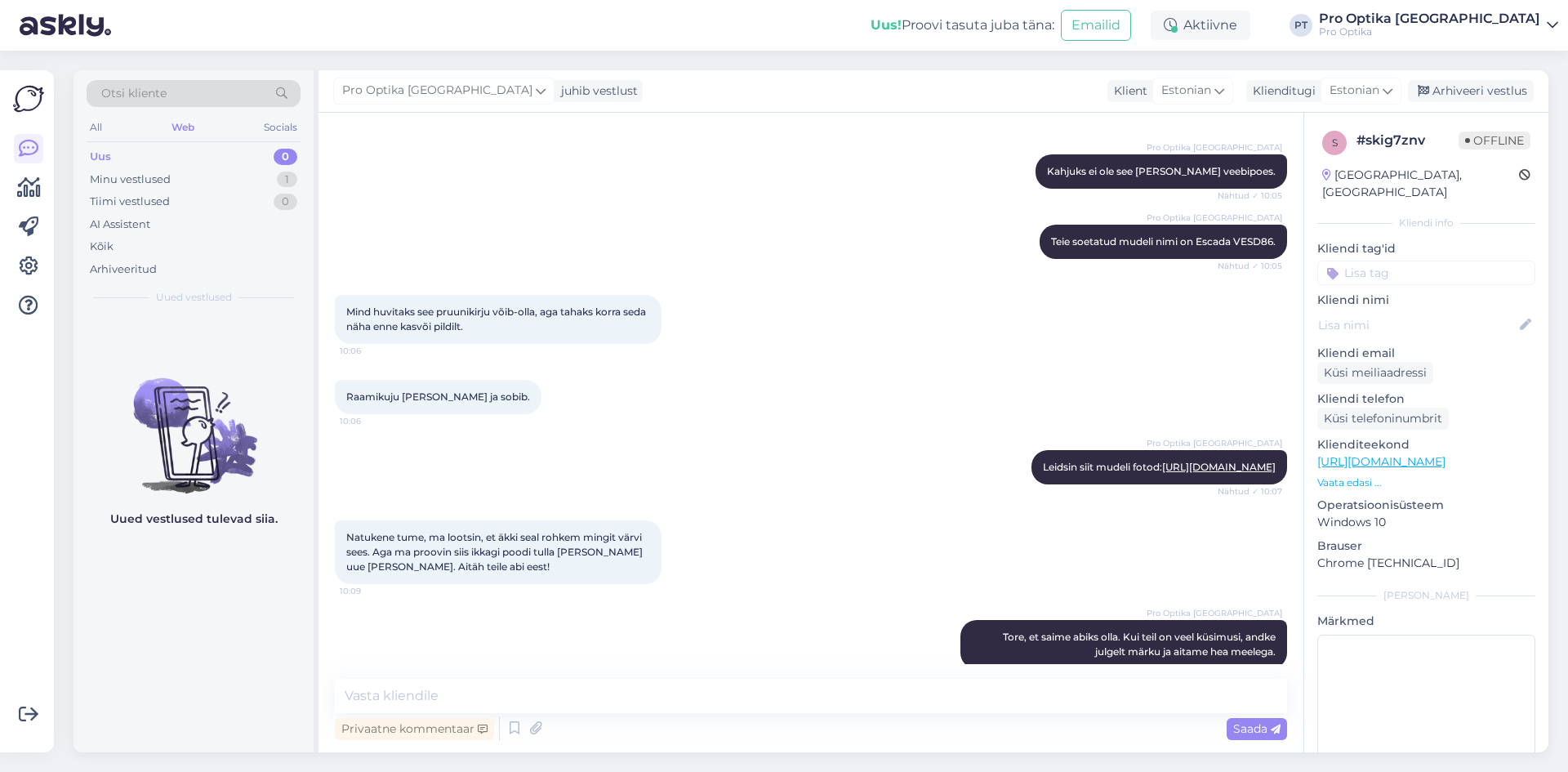
scroll to position [623, 0]
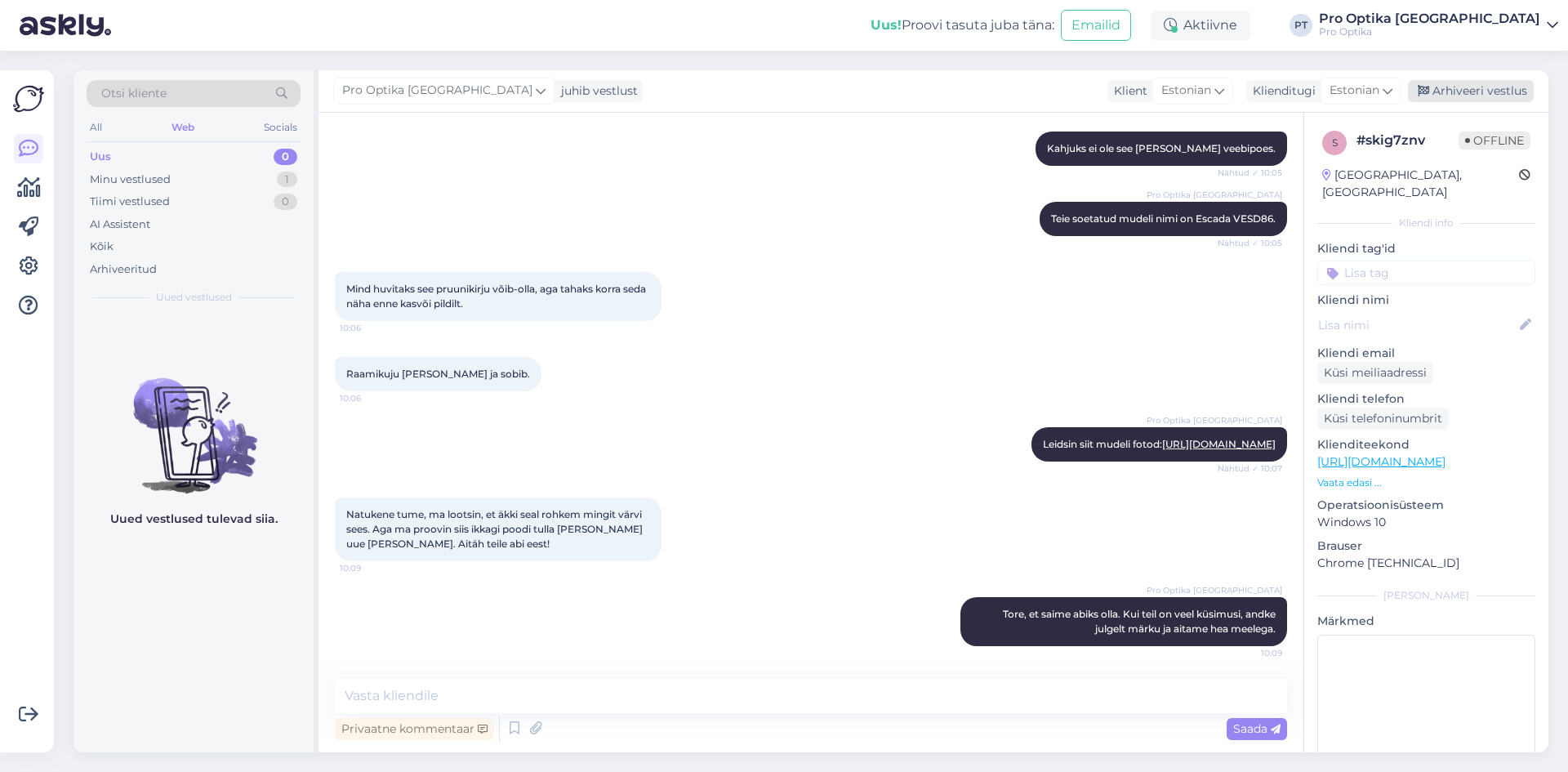
click at [1481, 83] on div "Arhiveeri vestlus" at bounding box center [1470, 91] width 126 height 22
